Goal: Find specific page/section: Find specific page/section

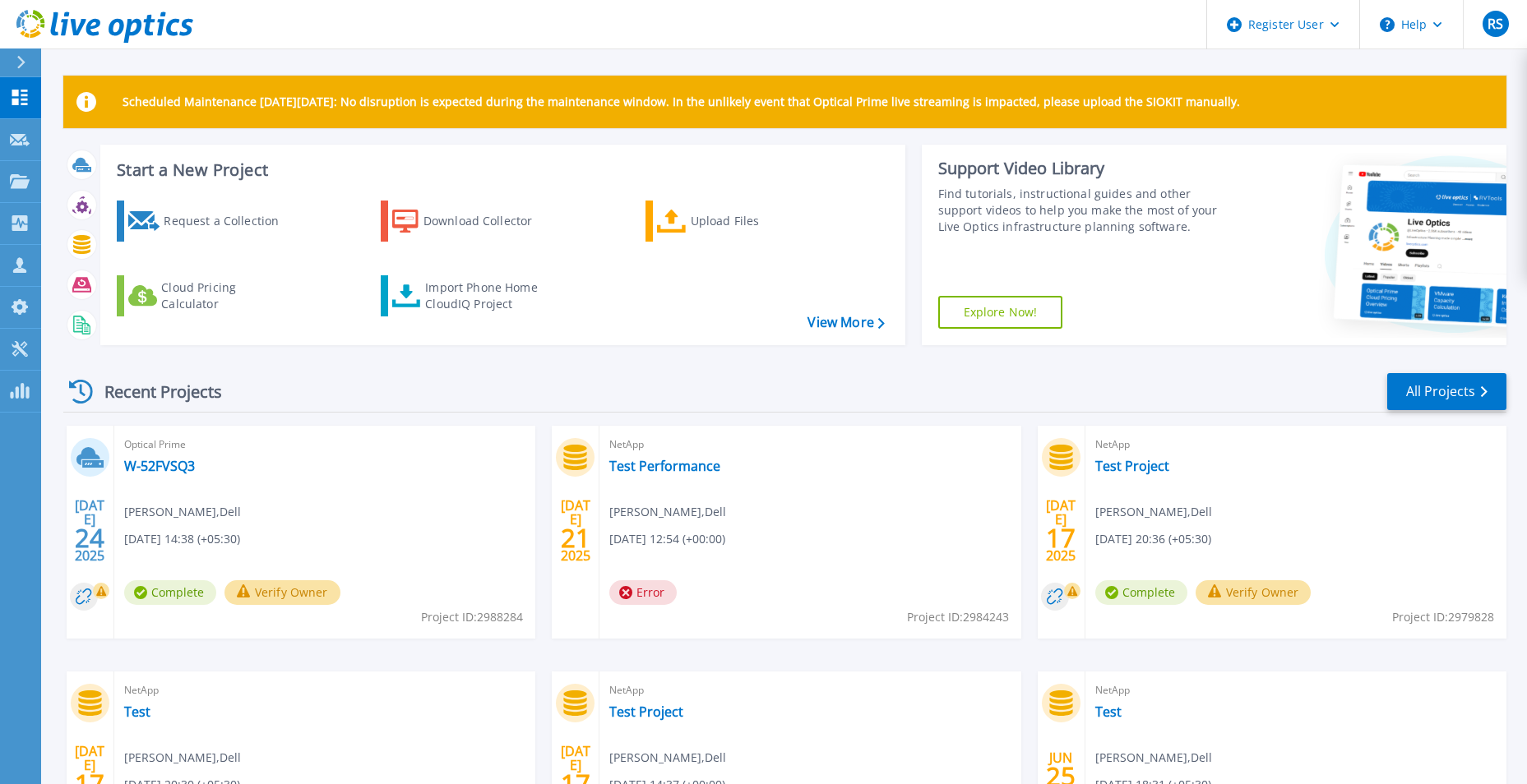
drag, startPoint x: 1063, startPoint y: 385, endPoint x: 1004, endPoint y: 378, distance: 59.4
click at [1063, 385] on div "Recent Projects All Projects" at bounding box center [784, 391] width 1443 height 41
drag, startPoint x: 120, startPoint y: 591, endPoint x: 680, endPoint y: 406, distance: 589.8
click at [684, 406] on div "Recent Projects All Projects" at bounding box center [784, 391] width 1443 height 41
click at [18, 60] on icon at bounding box center [21, 62] width 9 height 14
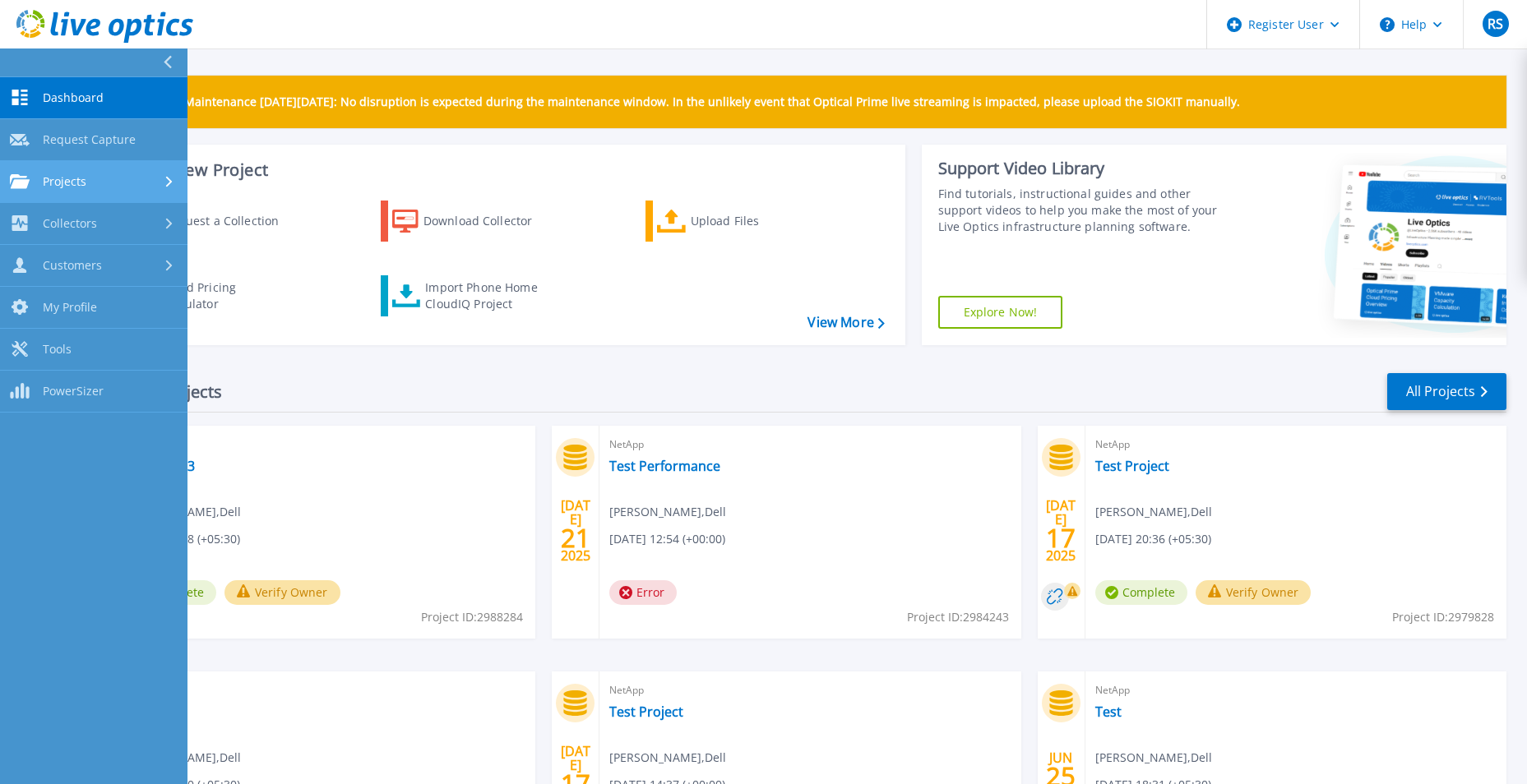
click at [105, 166] on link "Projects Projects" at bounding box center [93, 182] width 187 height 42
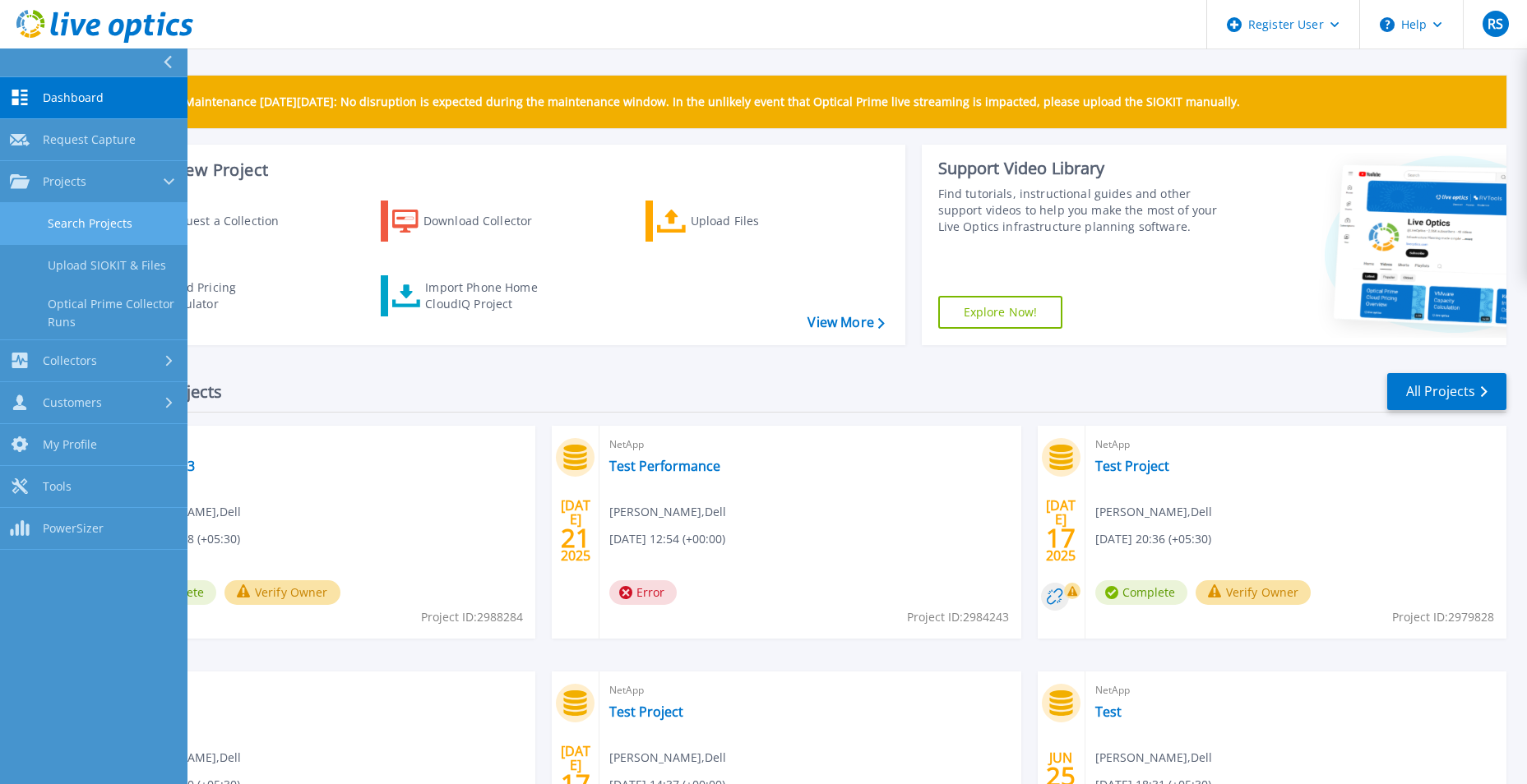
click at [97, 218] on link "Search Projects" at bounding box center [93, 224] width 187 height 42
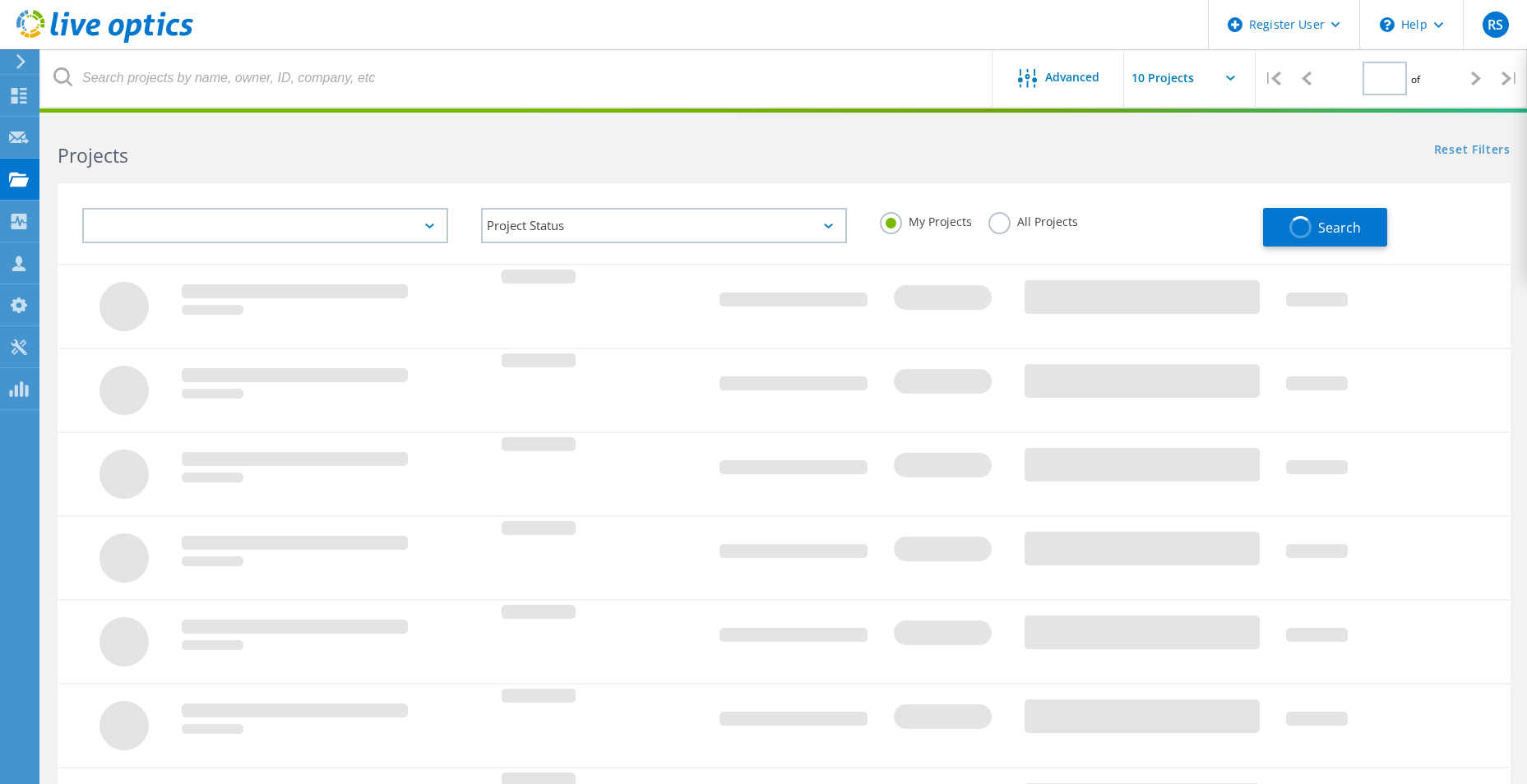
type input "1"
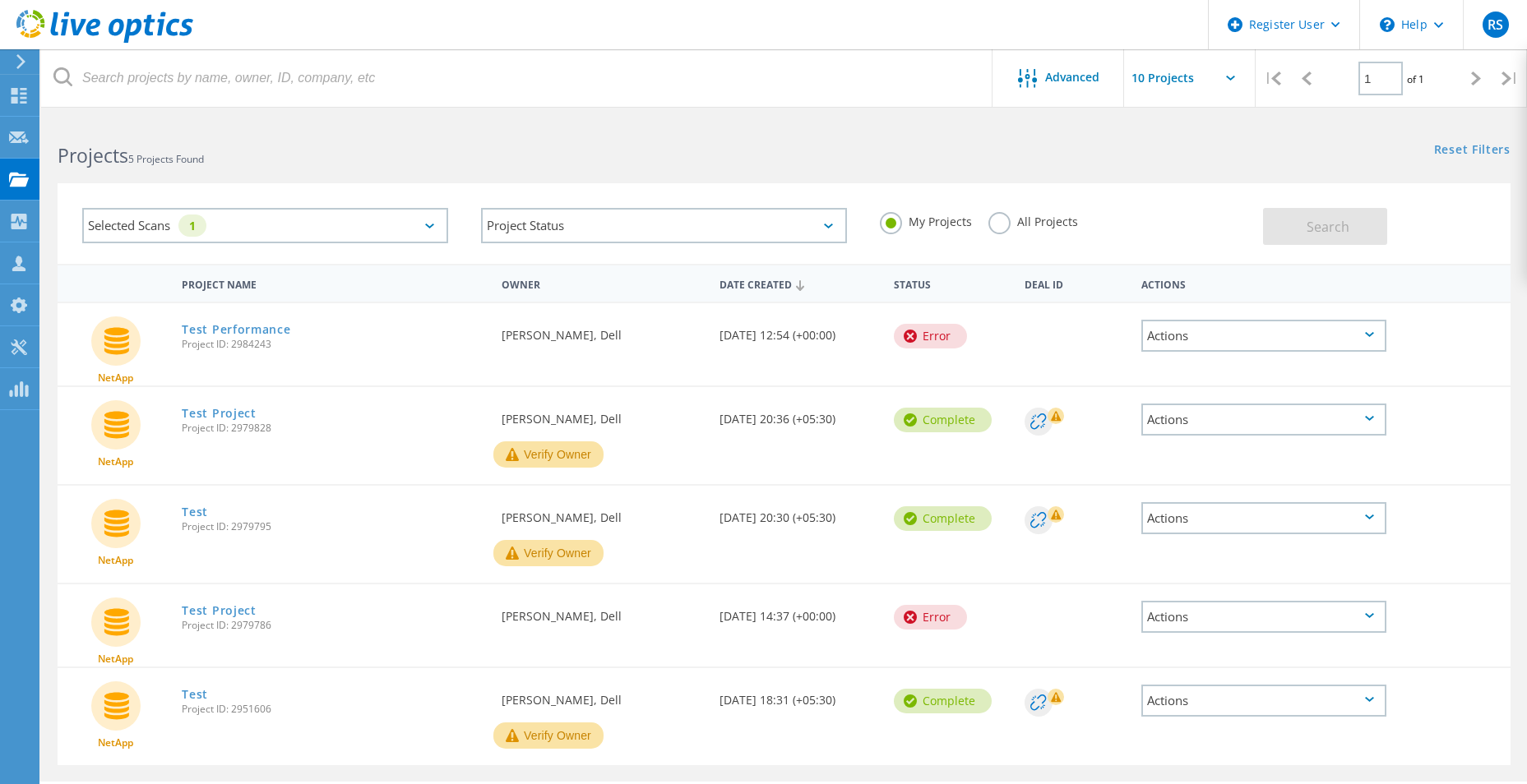
click at [1201, 90] on input "text" at bounding box center [1206, 78] width 165 height 58
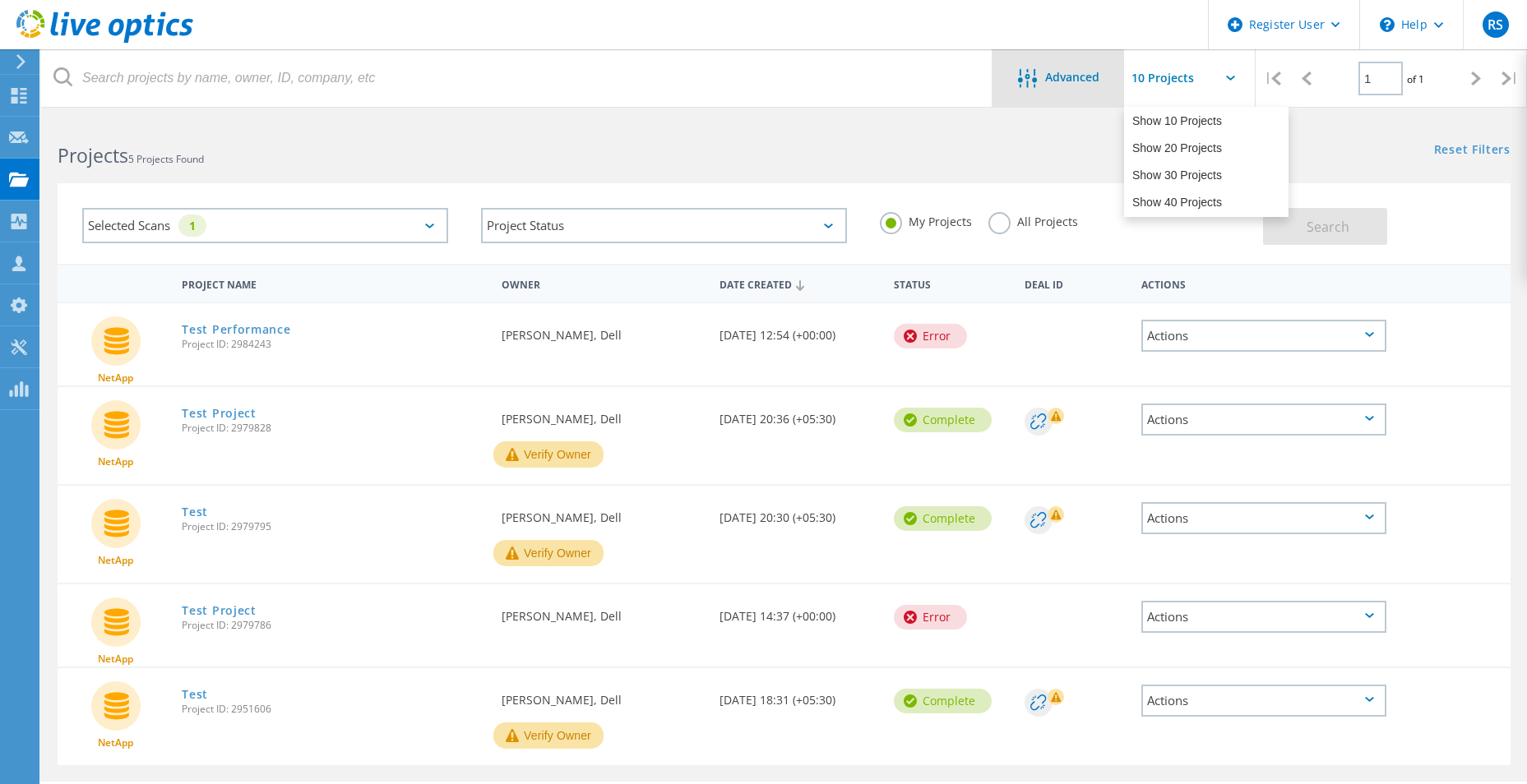
click at [1093, 81] on span "Advanced" at bounding box center [1072, 77] width 54 height 12
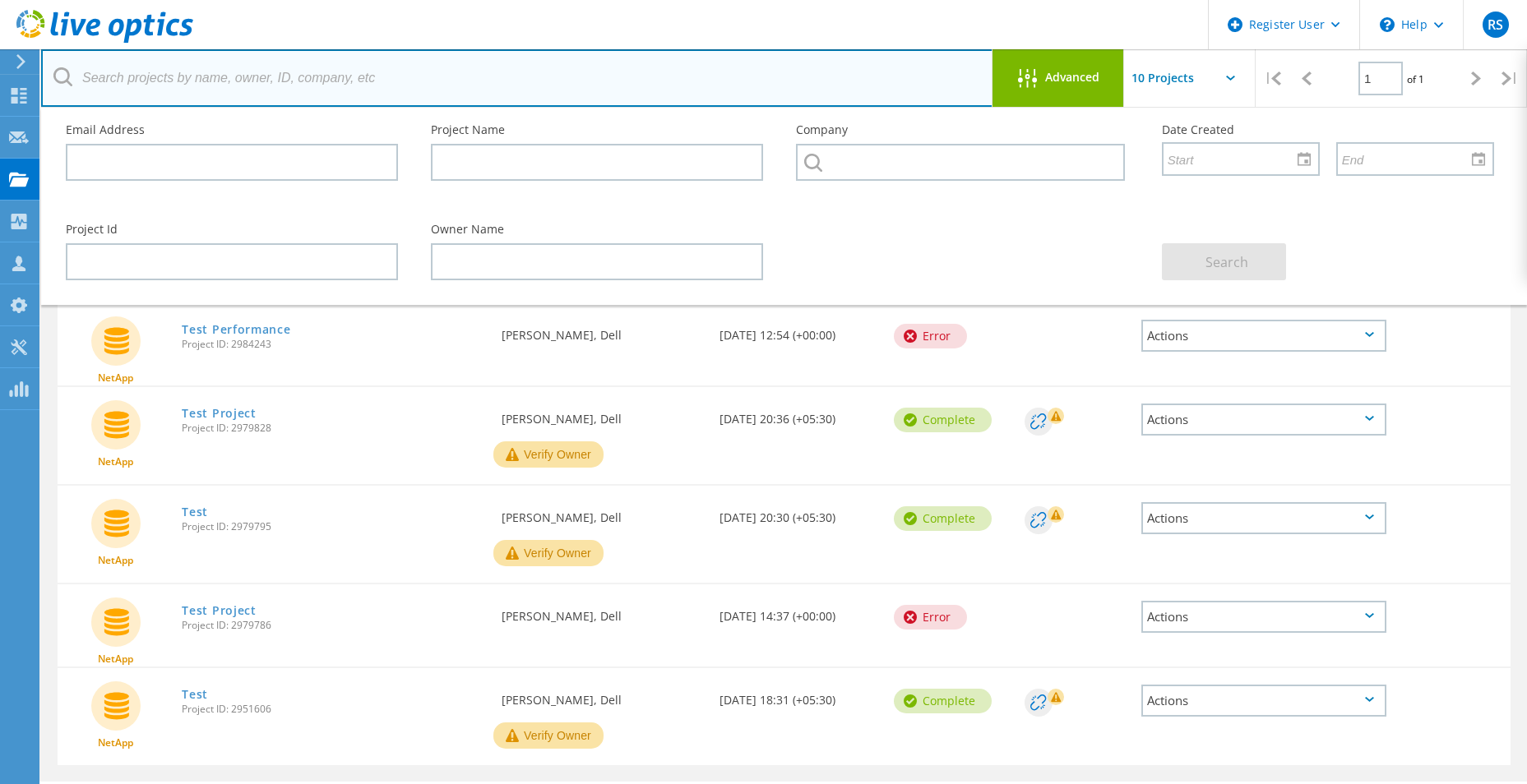
click at [263, 91] on input "text" at bounding box center [516, 78] width 952 height 58
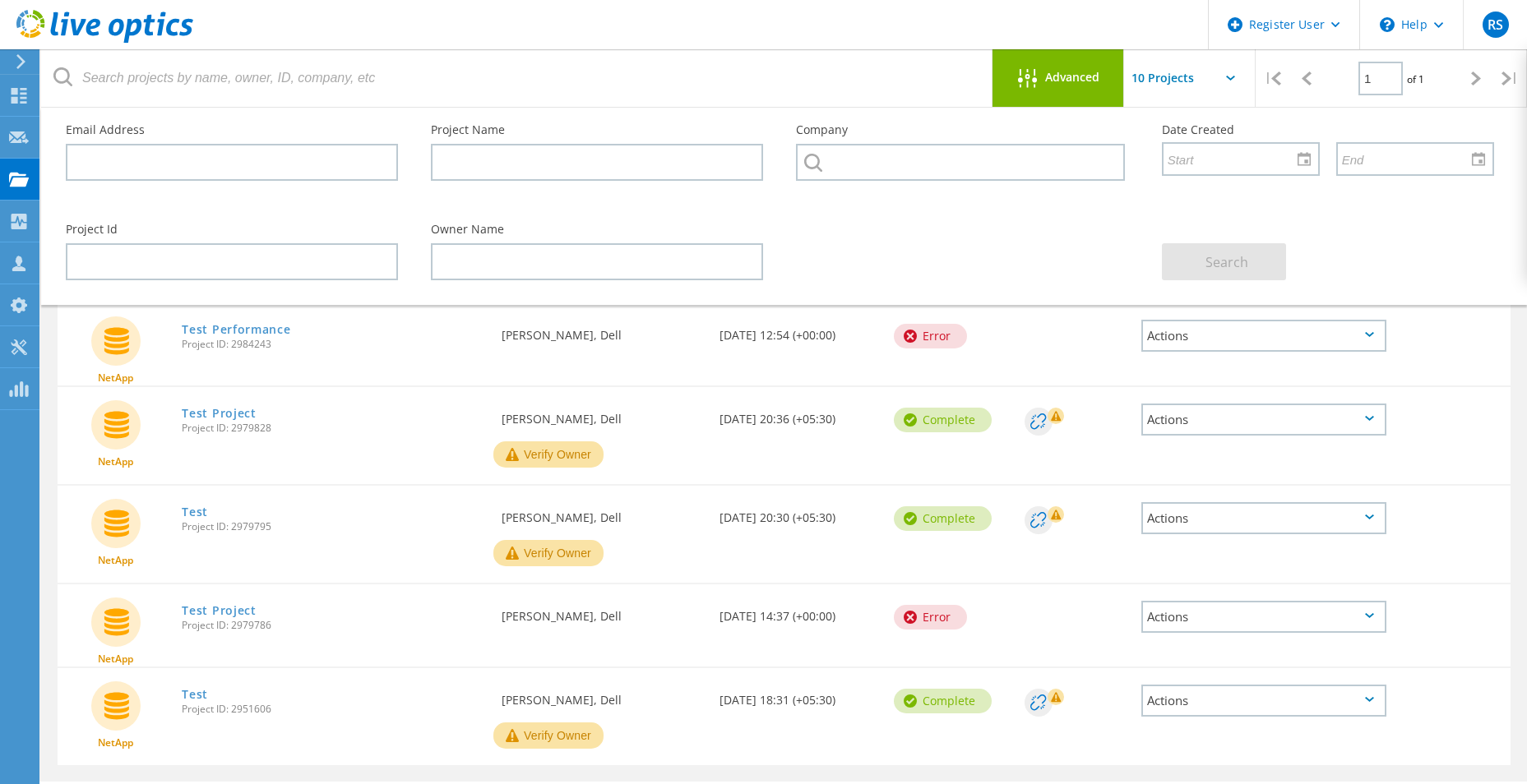
click at [1176, 82] on input "text" at bounding box center [1206, 78] width 165 height 58
click at [1092, 338] on div "Deal Id" at bounding box center [1074, 321] width 116 height 37
click at [1030, 75] on icon at bounding box center [1027, 78] width 19 height 19
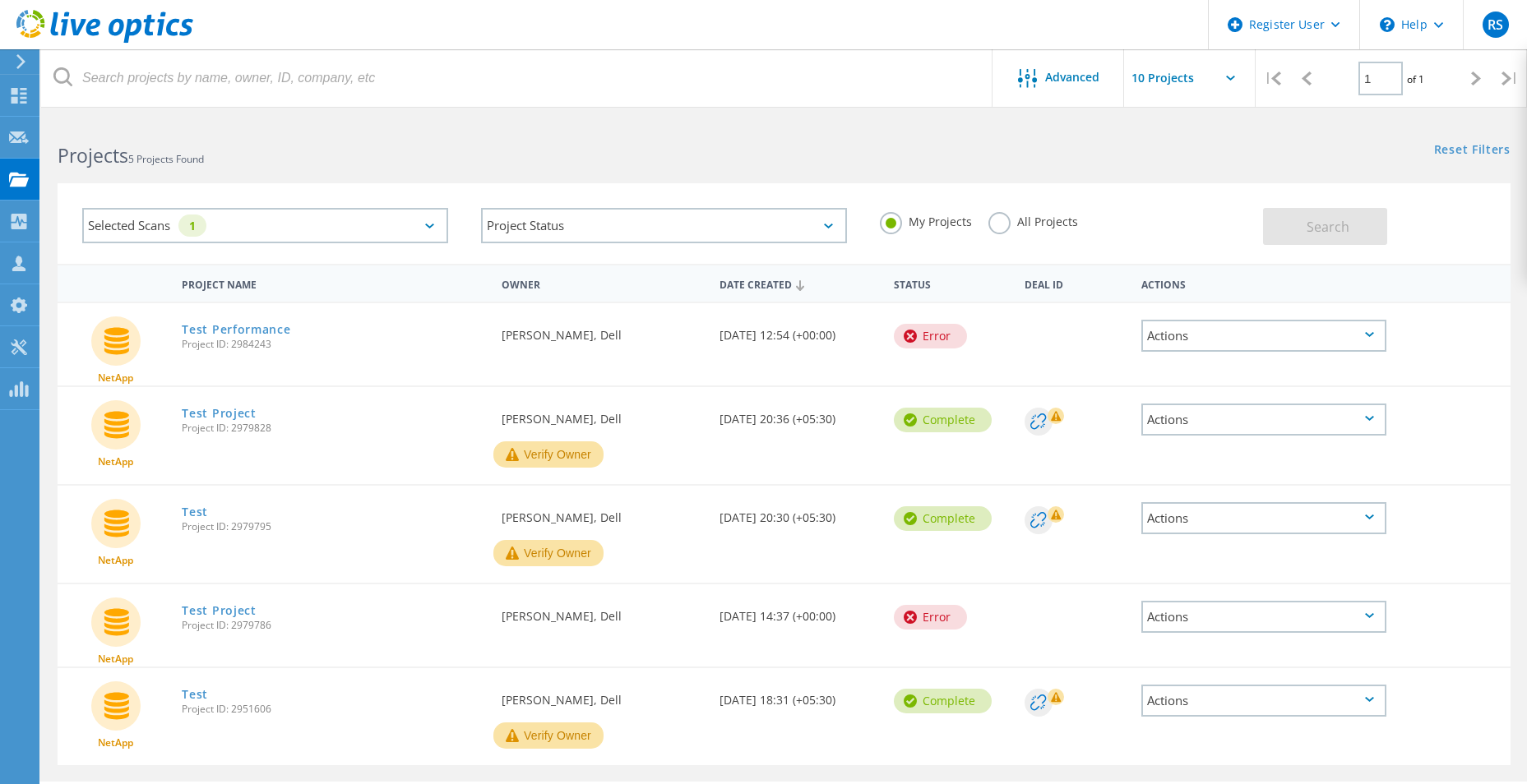
click at [424, 227] on div "Selected Scans 1" at bounding box center [265, 225] width 366 height 35
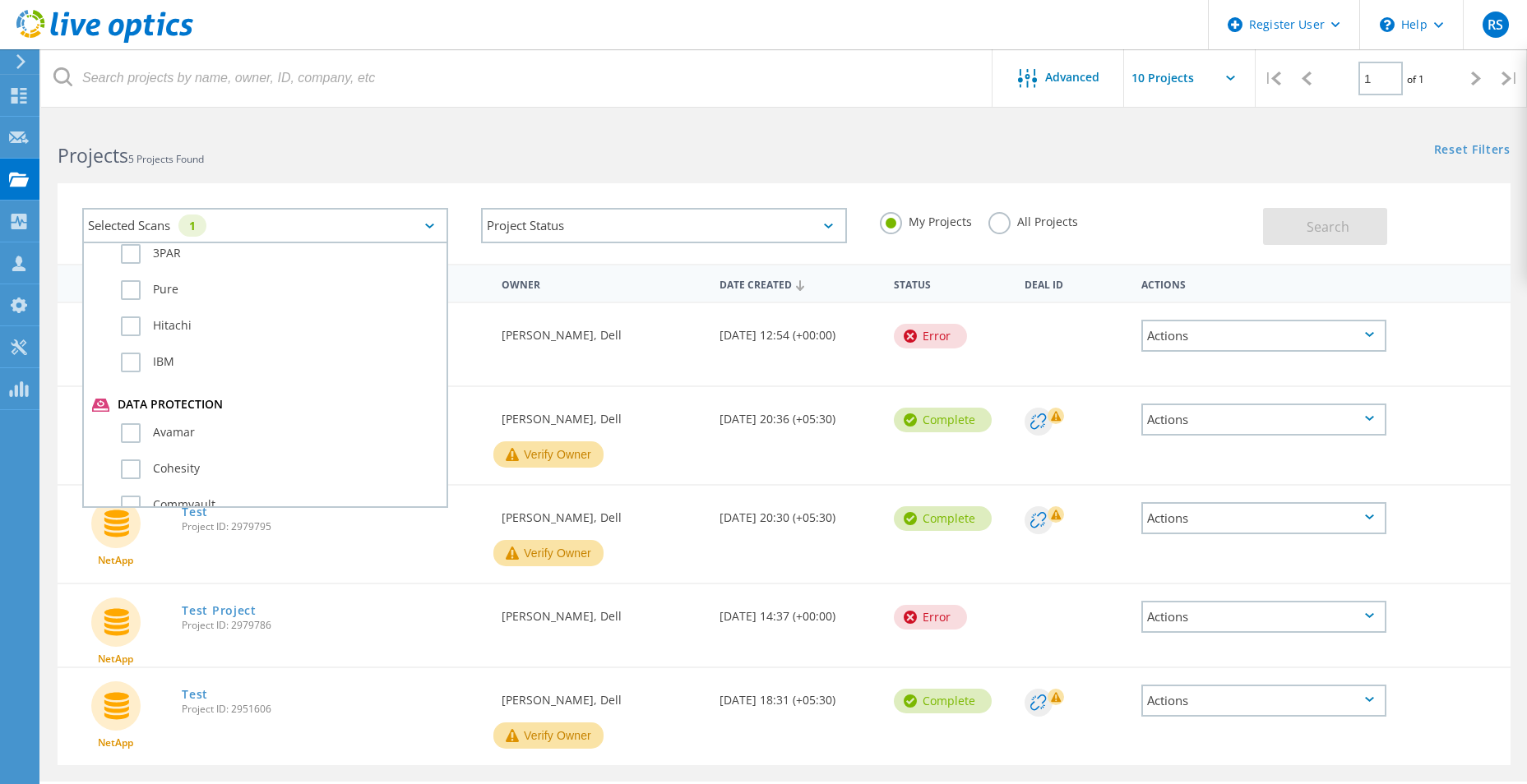
scroll to position [657, 0]
click at [135, 290] on label "NetApp" at bounding box center [279, 291] width 317 height 20
click at [0, 0] on input "NetApp" at bounding box center [0, 0] width 0 height 0
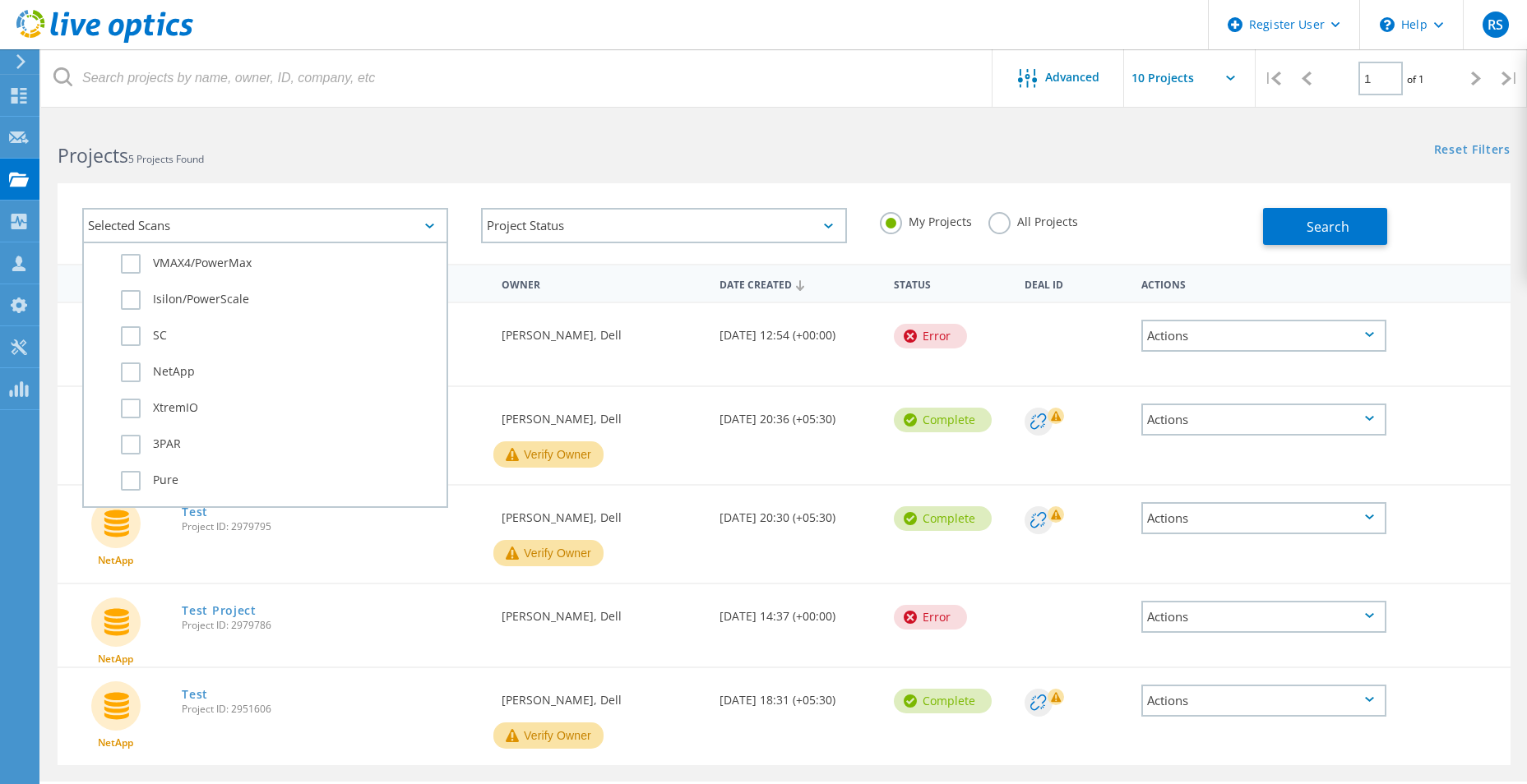
scroll to position [411, 0]
click at [129, 459] on label "Isilon/PowerScale" at bounding box center [279, 464] width 317 height 20
click at [0, 0] on input "Isilon/PowerScale" at bounding box center [0, 0] width 0 height 0
click at [994, 225] on label "All Projects" at bounding box center [1032, 219] width 90 height 15
click at [0, 0] on input "All Projects" at bounding box center [0, 0] width 0 height 0
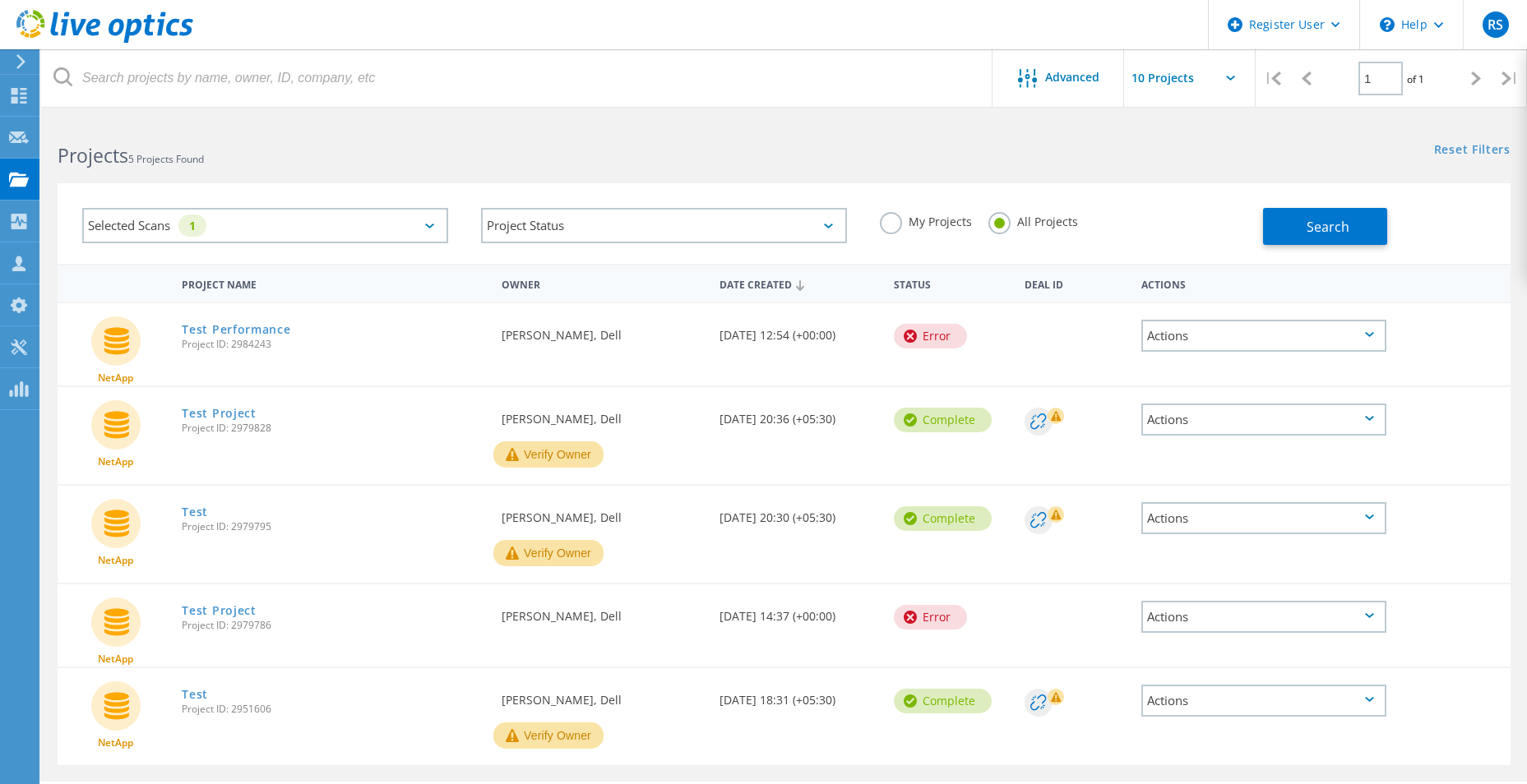
click at [1390, 234] on div "Search" at bounding box center [1382, 218] width 239 height 53
click at [1356, 221] on button "Search" at bounding box center [1324, 226] width 124 height 37
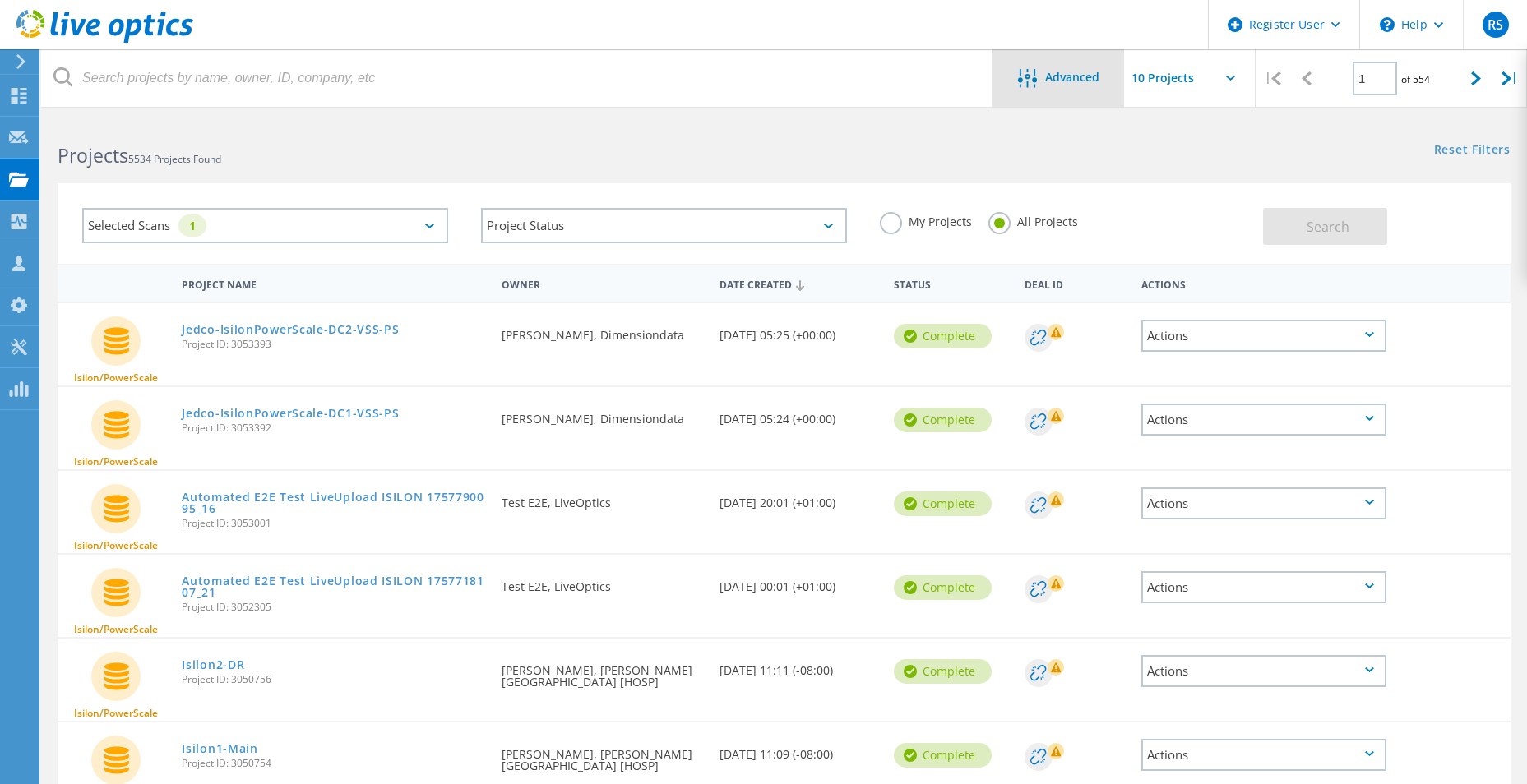
click at [1028, 100] on div "Advanced" at bounding box center [1058, 78] width 131 height 58
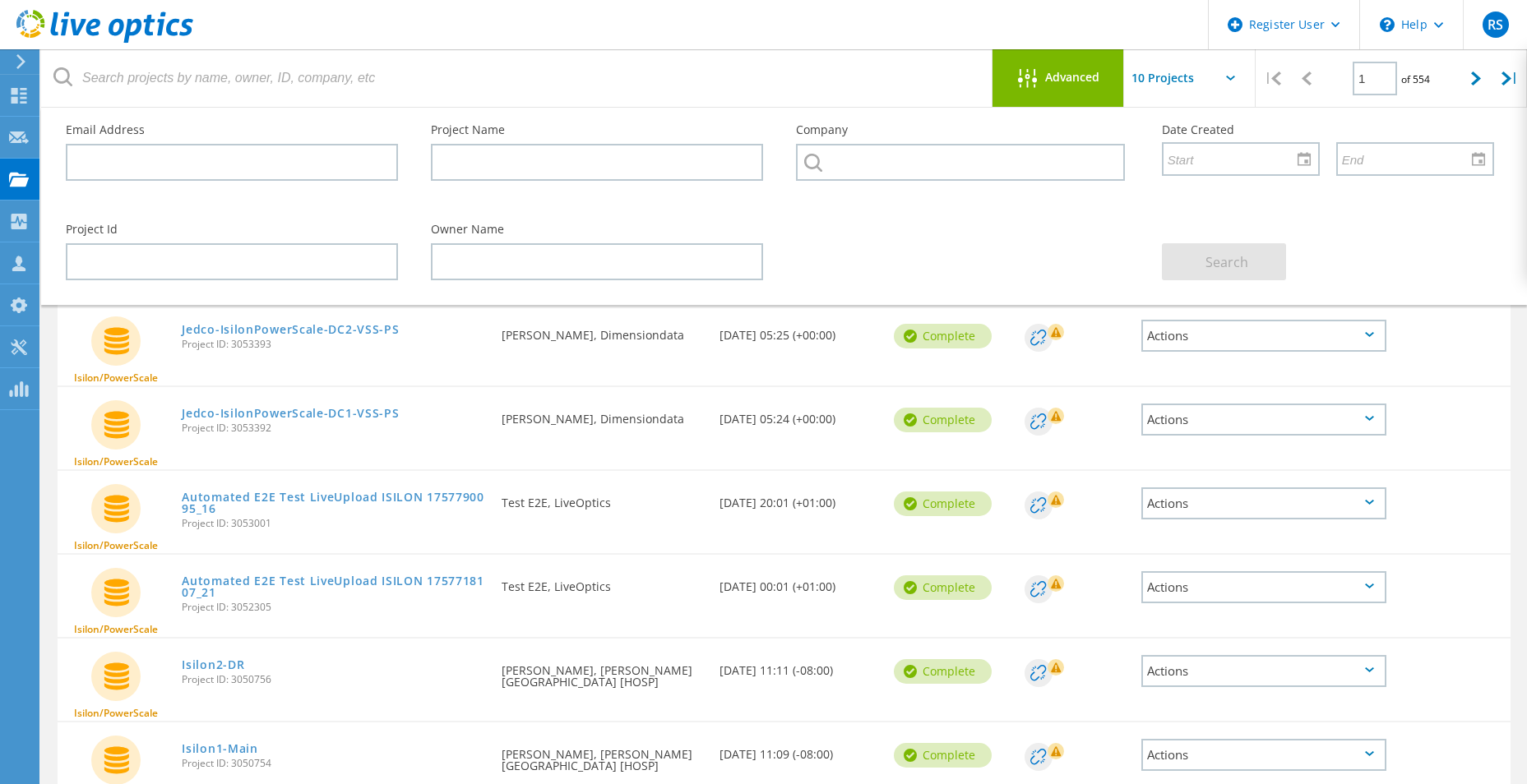
click at [1105, 366] on div "Deal Id" at bounding box center [1074, 336] width 116 height 65
click at [1090, 394] on div "Deal Id" at bounding box center [1074, 420] width 116 height 65
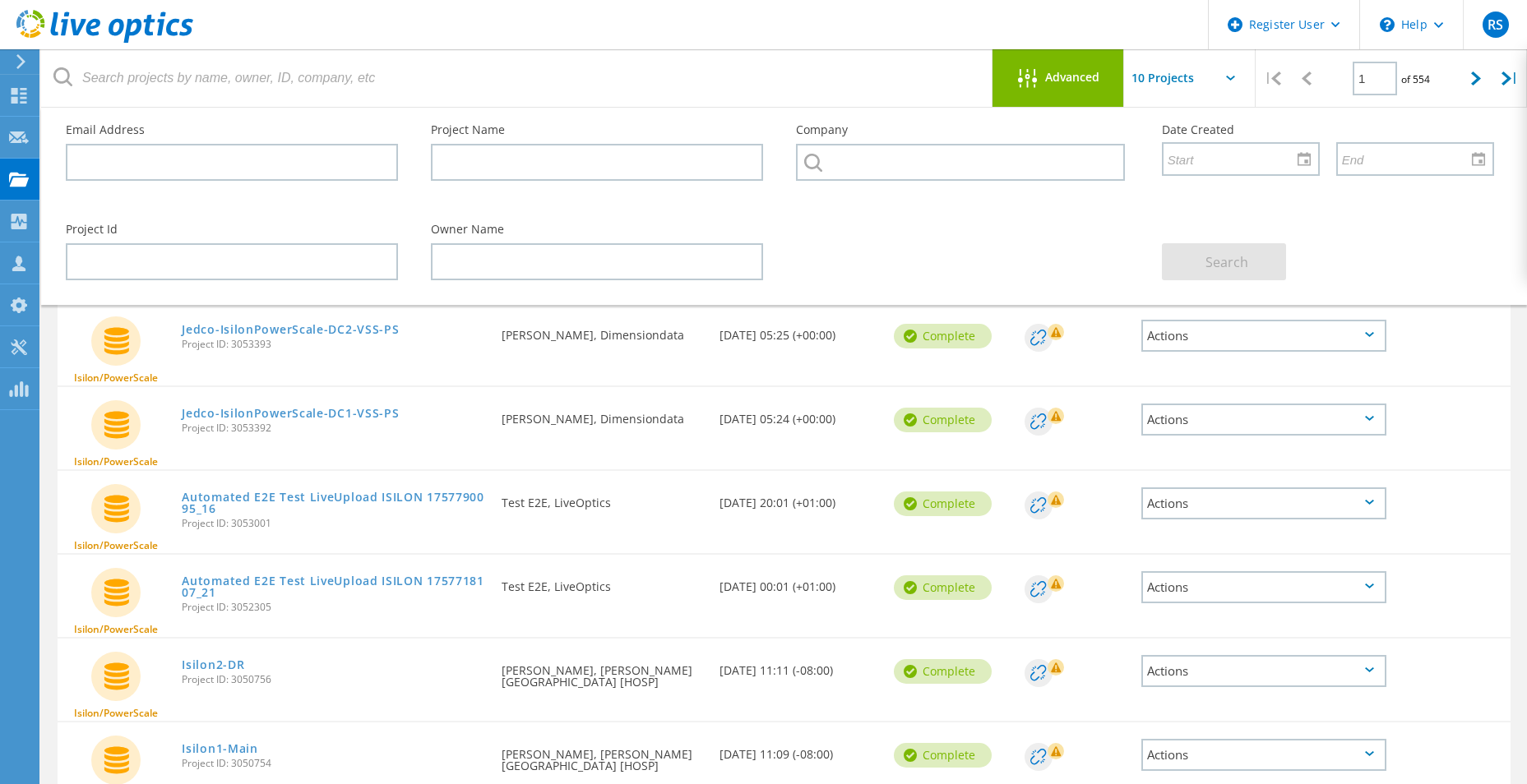
click at [1072, 290] on div "Project Id Owner Name Search" at bounding box center [779, 252] width 1461 height 90
click at [1079, 366] on div "Deal Id" at bounding box center [1074, 336] width 116 height 65
click at [1100, 287] on div "Project Id Owner Name Search" at bounding box center [779, 252] width 1461 height 90
click at [1123, 328] on div at bounding box center [1074, 338] width 100 height 28
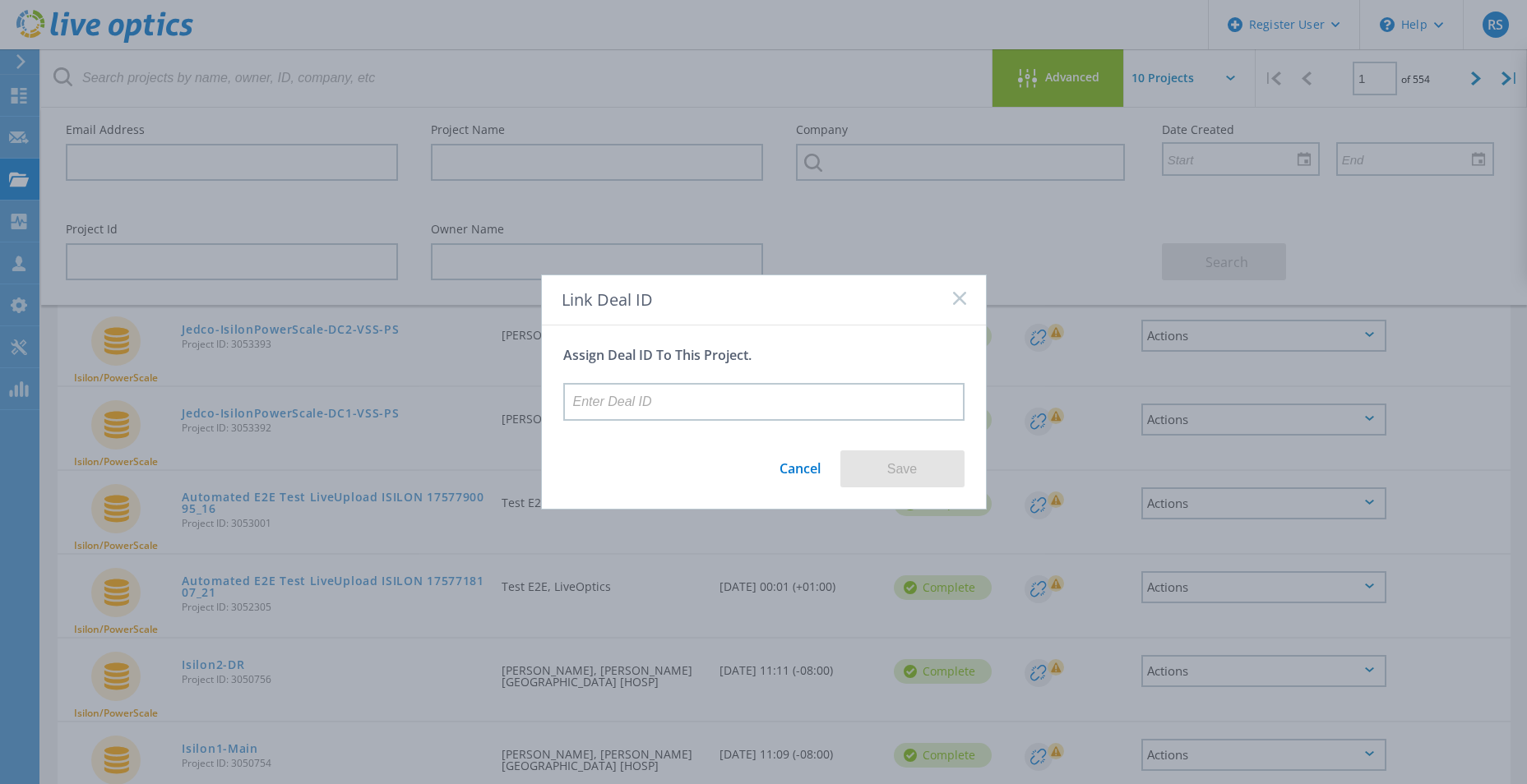
click at [954, 292] on icon at bounding box center [959, 298] width 14 height 14
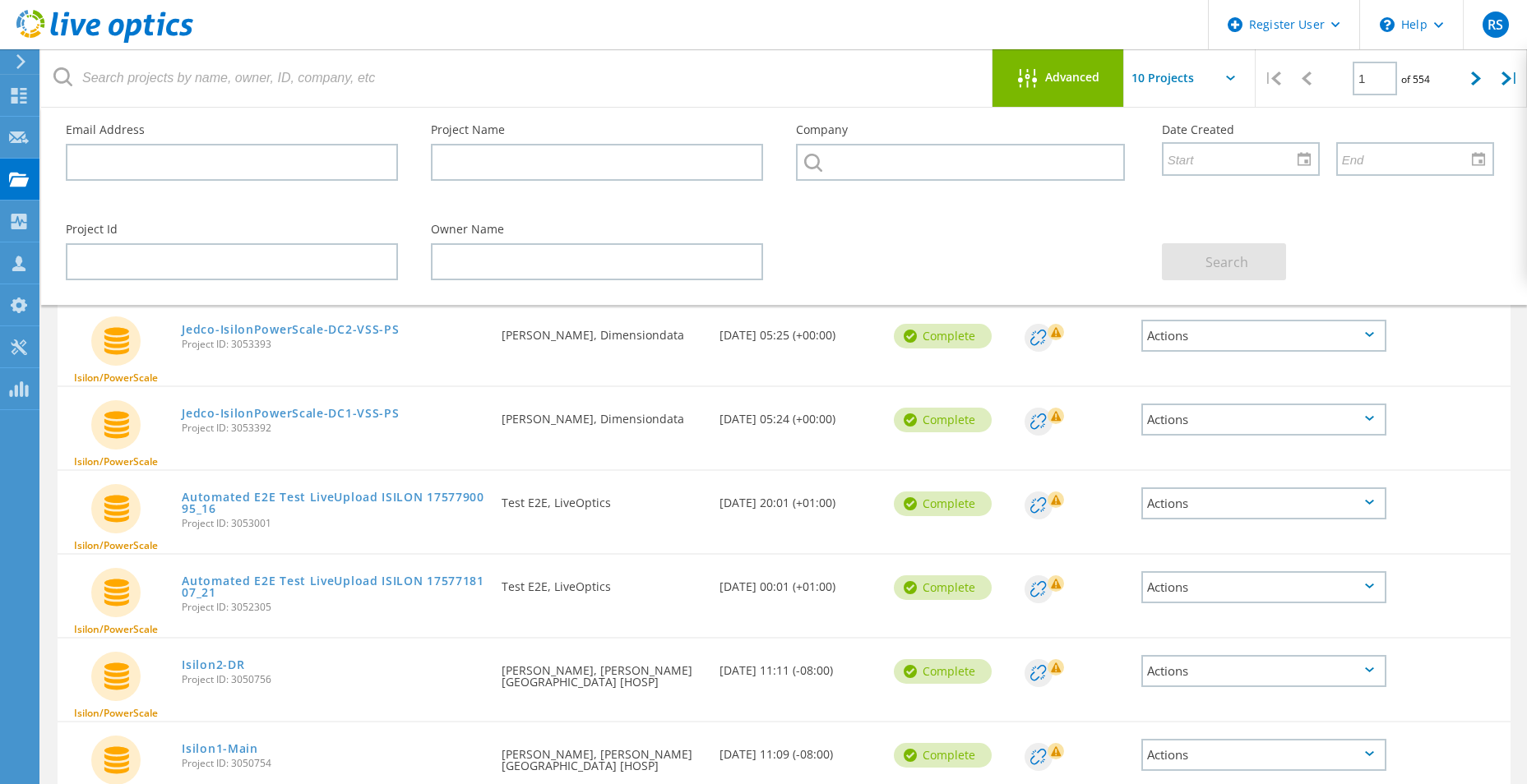
click at [1051, 65] on div "Advanced" at bounding box center [1058, 78] width 131 height 58
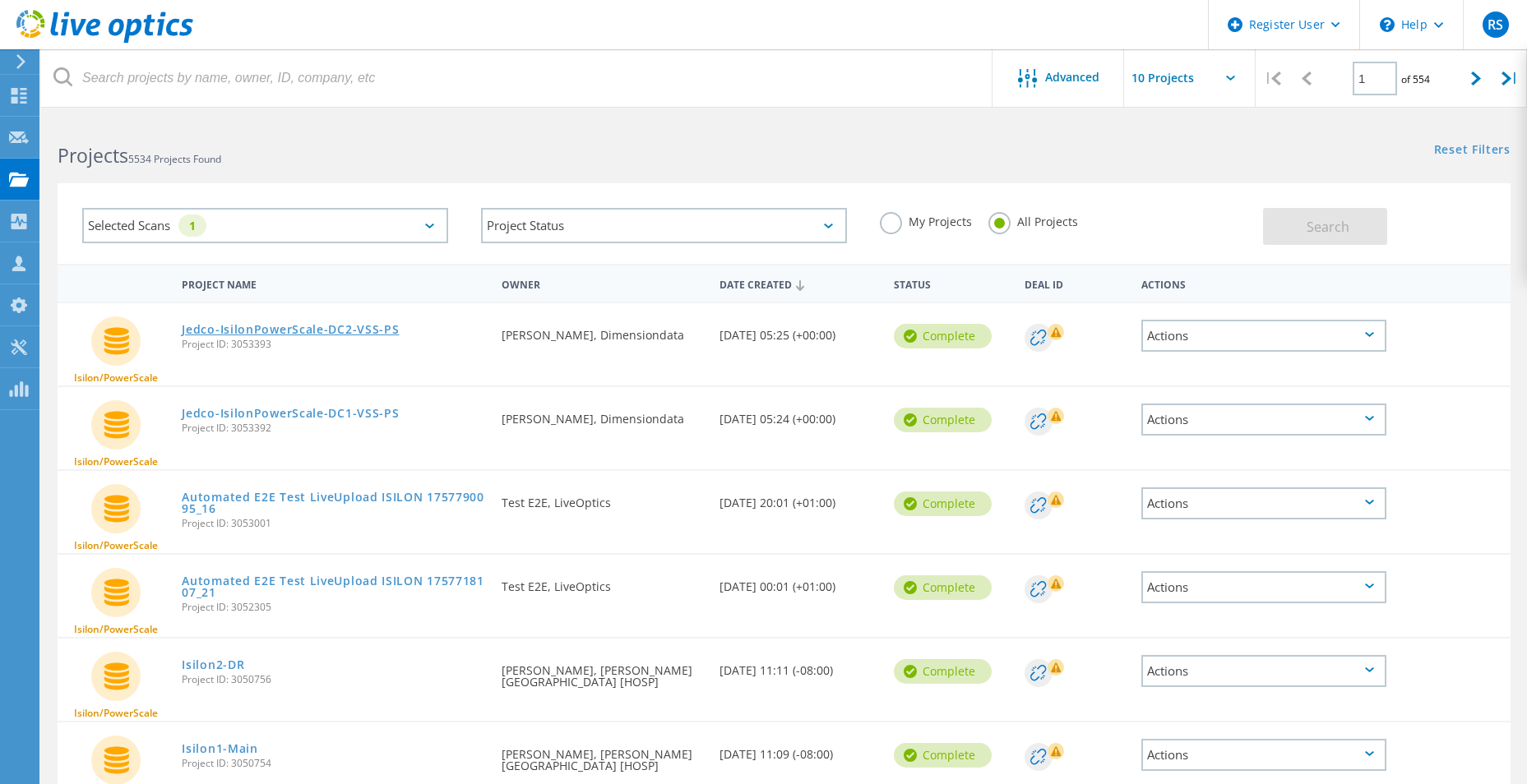
click at [279, 331] on link "Jedco-IsilonPowerScale-DC2-VSS-PS" at bounding box center [291, 330] width 217 height 12
